Goal: Check status: Check status

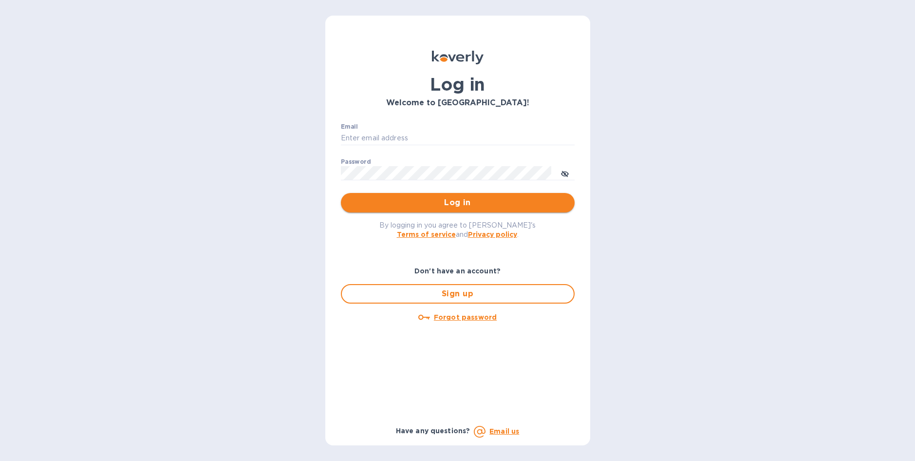
type input "cm@electronicsclubusa.com"
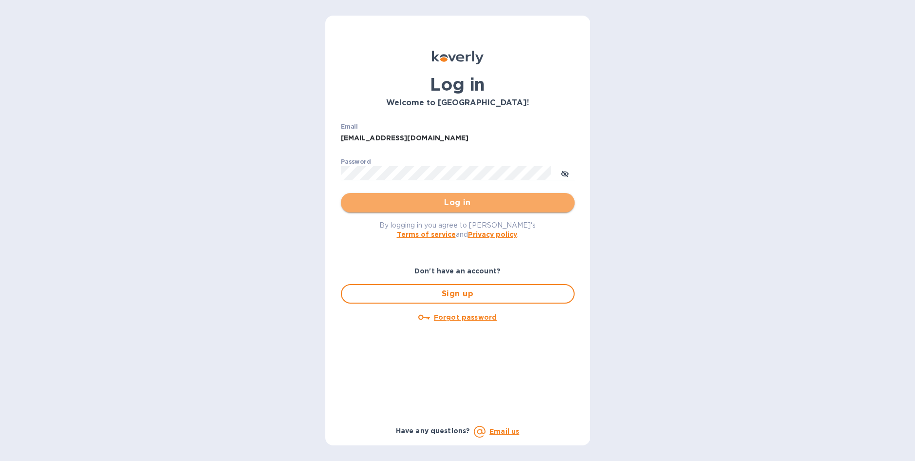
click at [459, 201] on span "Log in" at bounding box center [458, 203] width 218 height 12
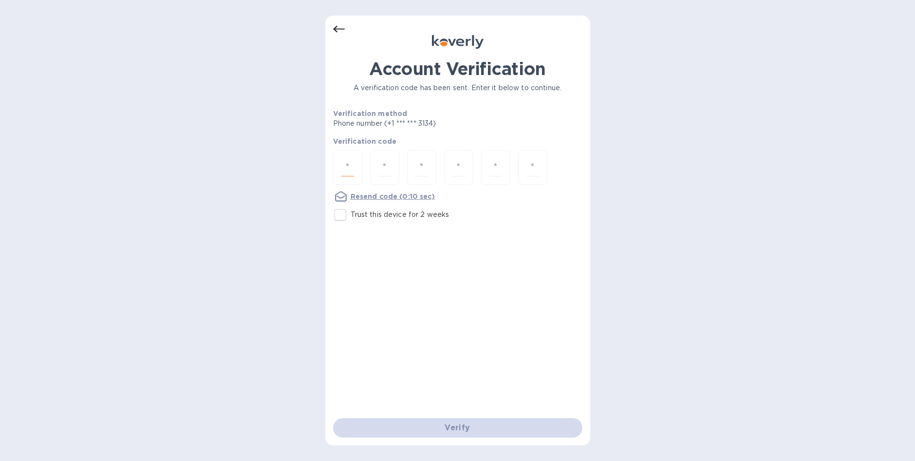
click at [350, 167] on input "number" at bounding box center [347, 167] width 13 height 18
type input "1"
type input "7"
type input "9"
type input "8"
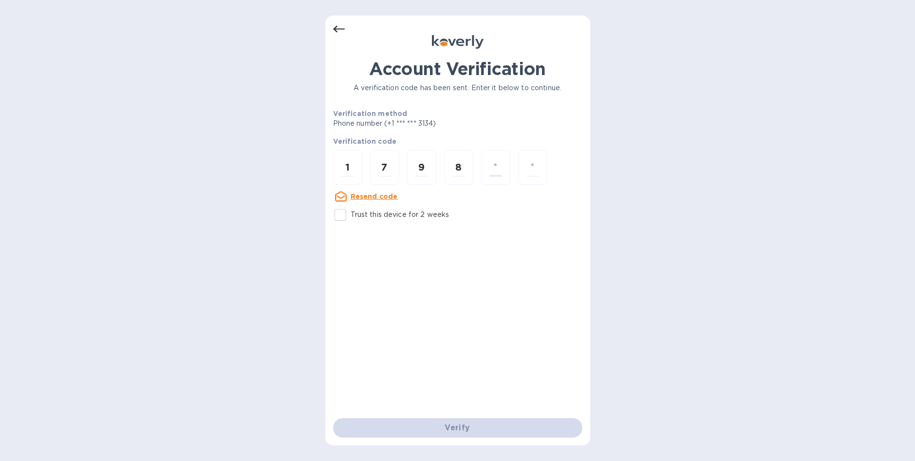
type input "9"
type input "1"
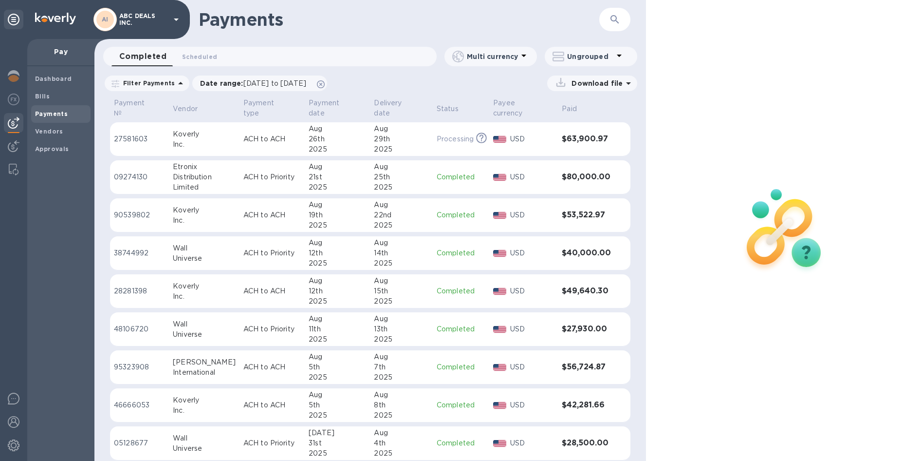
click at [56, 113] on b "Payments" at bounding box center [51, 113] width 33 height 7
click at [616, 22] on icon "button" at bounding box center [615, 20] width 12 height 12
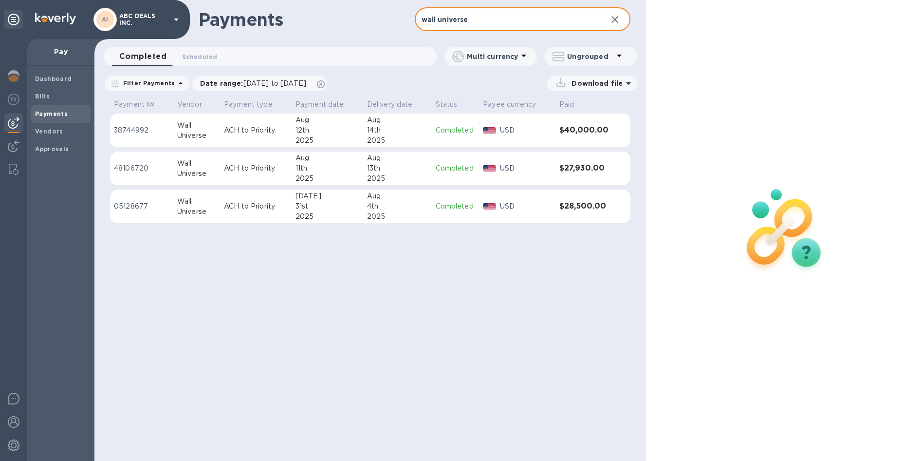
type input "wall universe"
click at [70, 108] on div "Payments" at bounding box center [60, 114] width 59 height 18
click at [55, 113] on b "Payments" at bounding box center [51, 113] width 33 height 7
click at [11, 122] on img at bounding box center [14, 123] width 12 height 12
click at [619, 20] on icon "button" at bounding box center [615, 20] width 12 height 12
